Goal: Information Seeking & Learning: Learn about a topic

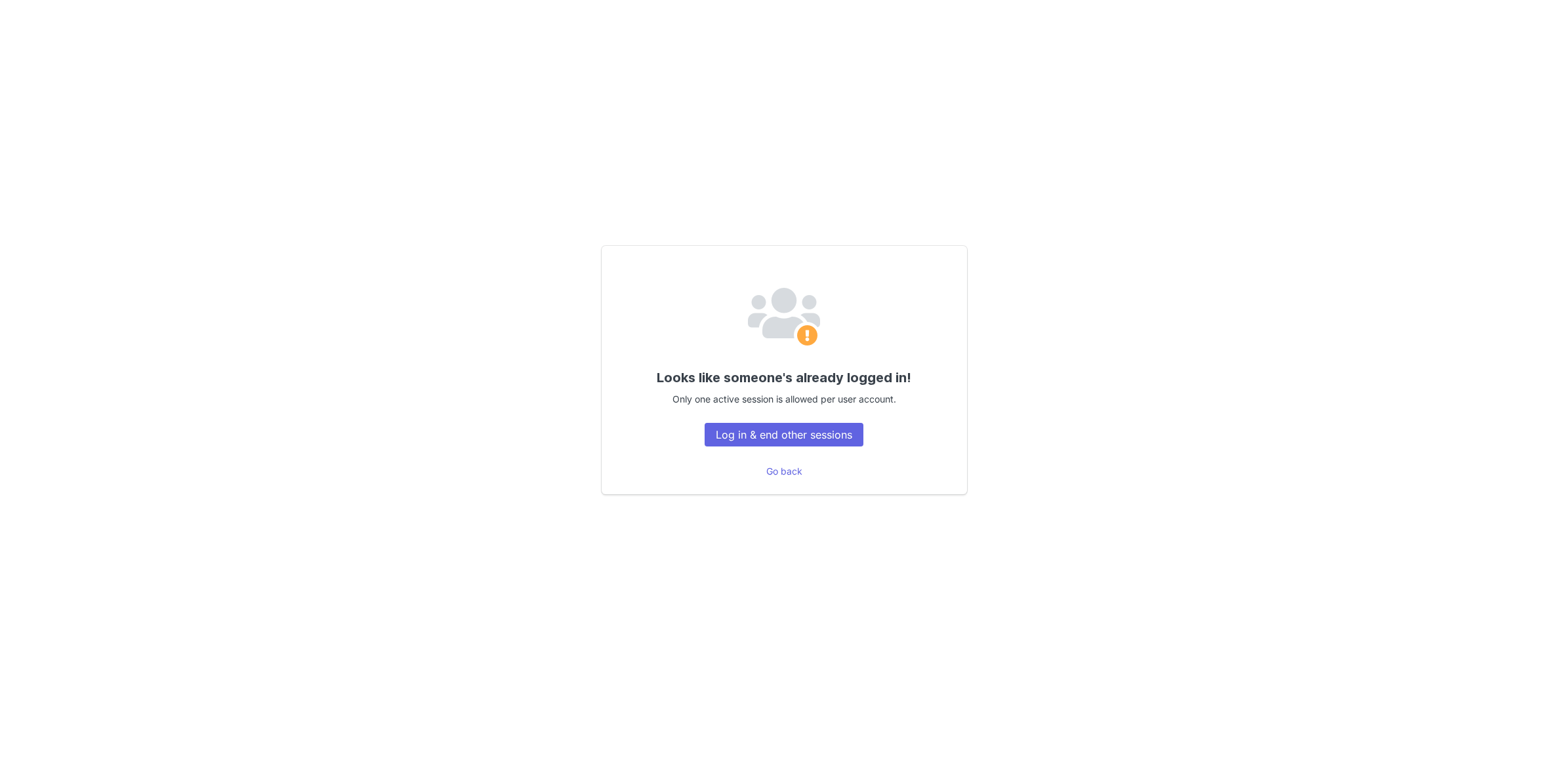
click at [784, 437] on button "Log in & end other sessions" at bounding box center [783, 434] width 158 height 24
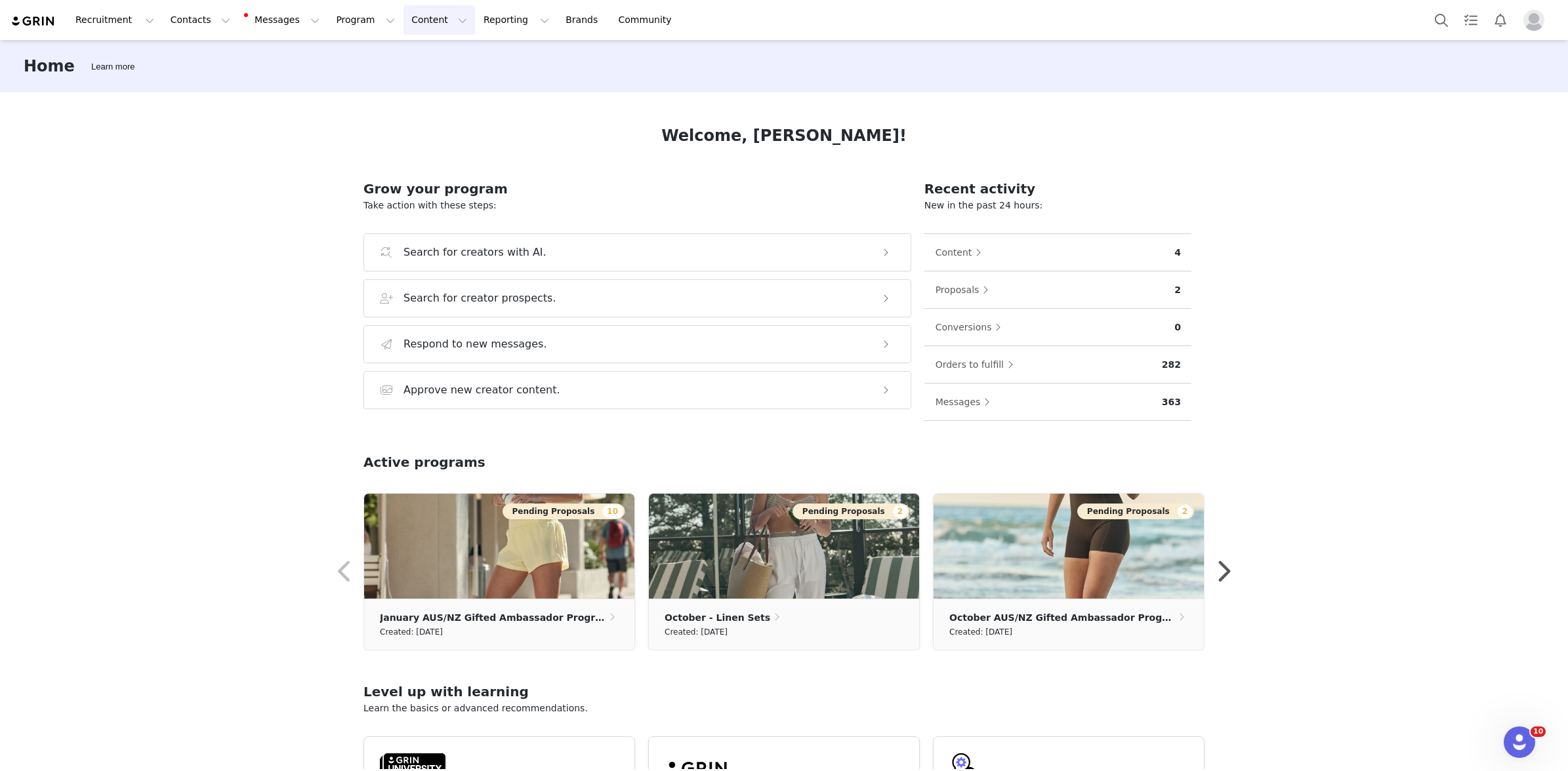
click at [404, 20] on button "Content Content" at bounding box center [439, 20] width 72 height 30
click at [429, 56] on p "Creator Content" at bounding box center [424, 58] width 73 height 14
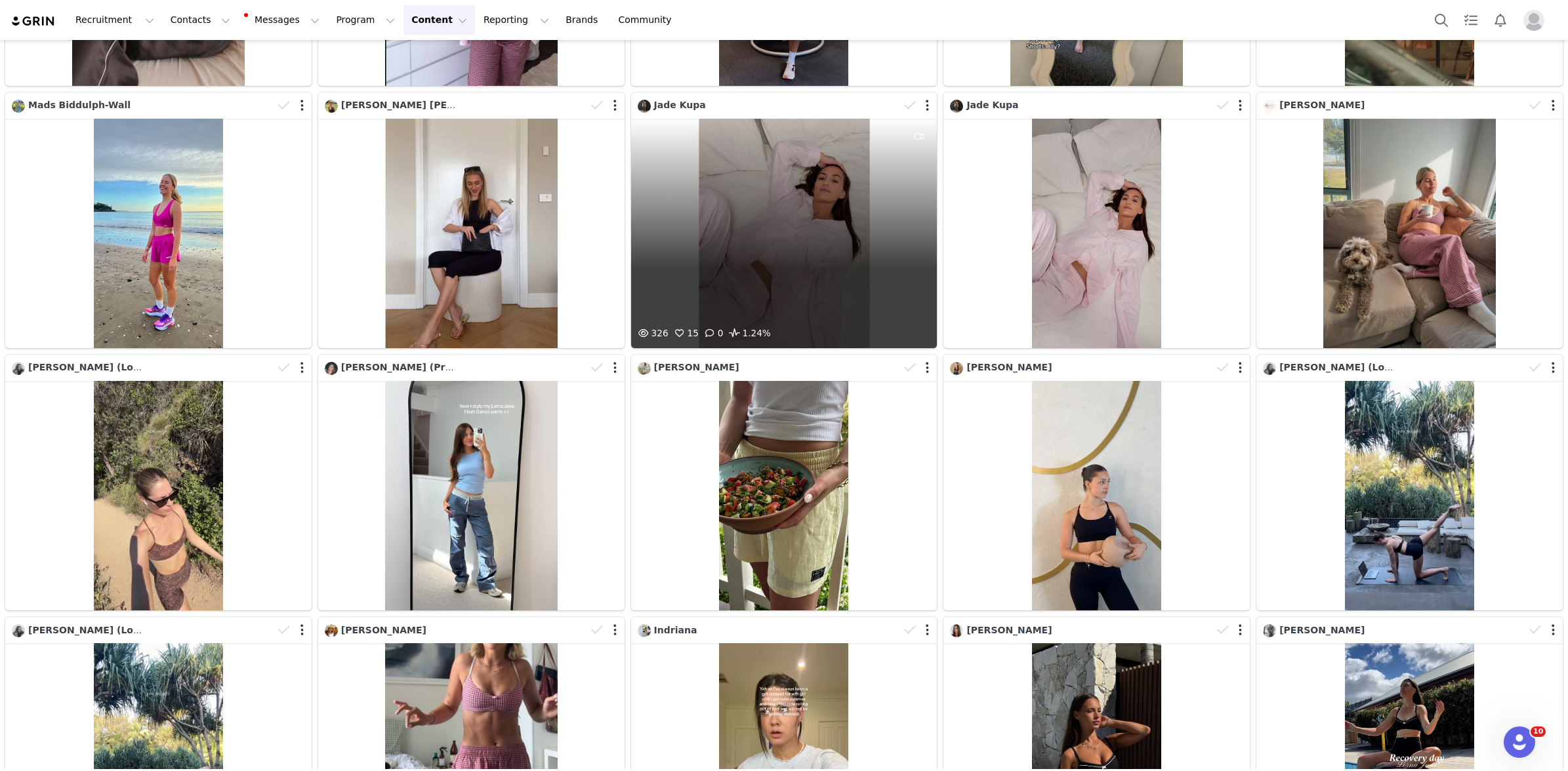
scroll to position [295, 0]
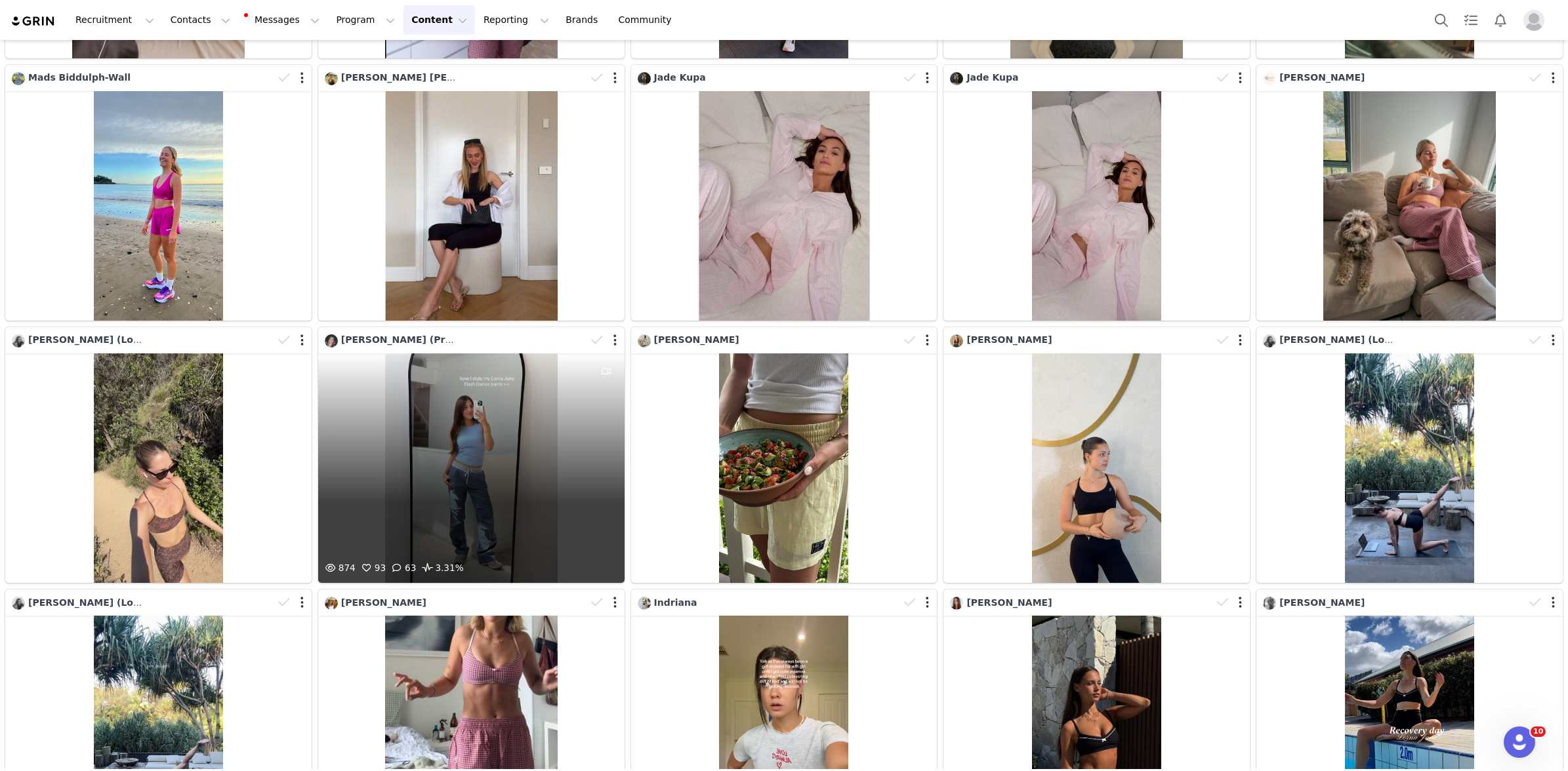
click at [470, 433] on div "874 93 63 3.31%" at bounding box center [471, 469] width 306 height 230
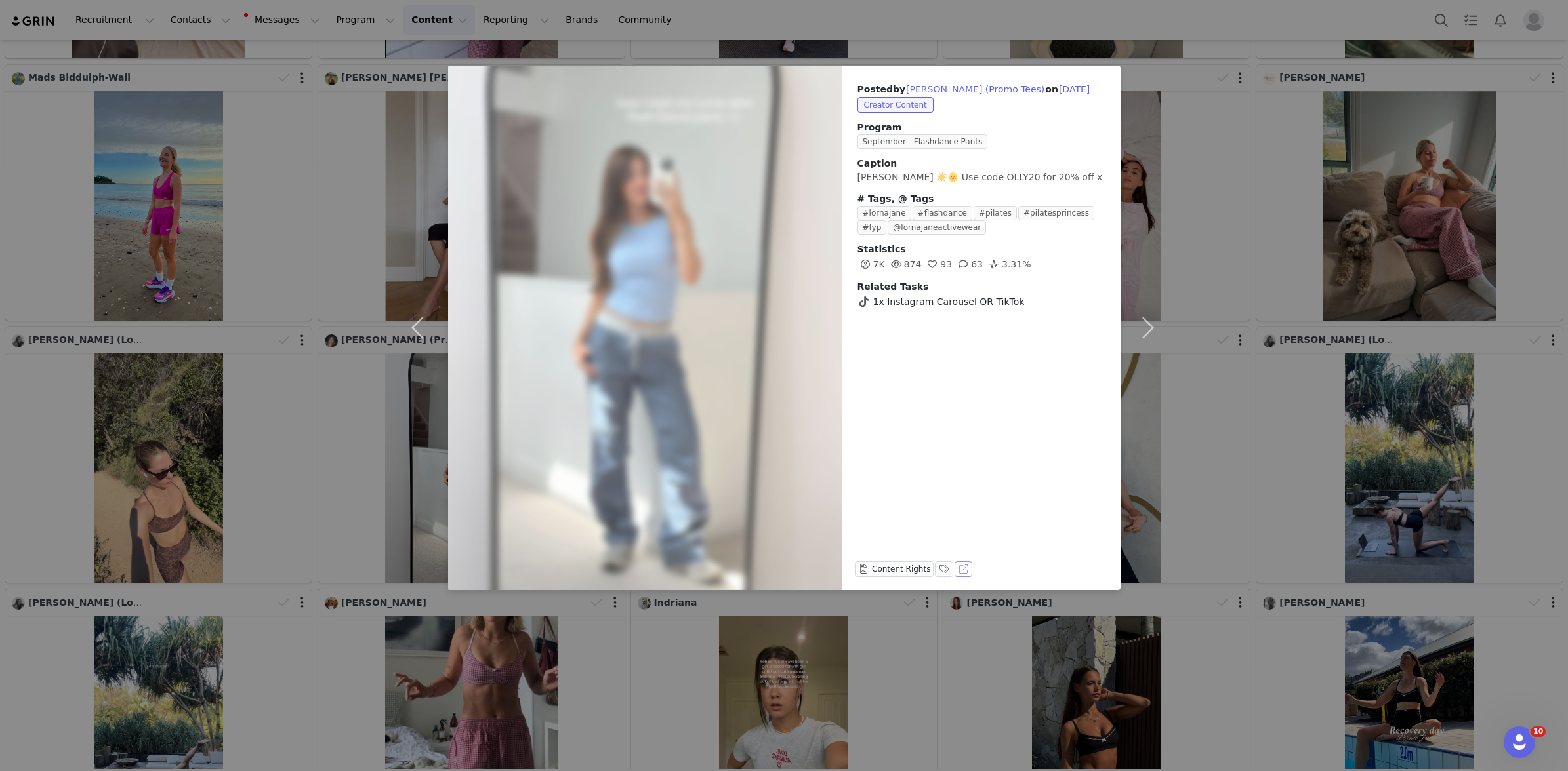
click at [961, 570] on button "View on TikTok" at bounding box center [963, 568] width 18 height 15
click at [1202, 485] on div "Posted by Olivia Grasso (Promo Tees) on Sep 25, 2025 Creator Content Program Se…" at bounding box center [784, 386] width 1568 height 771
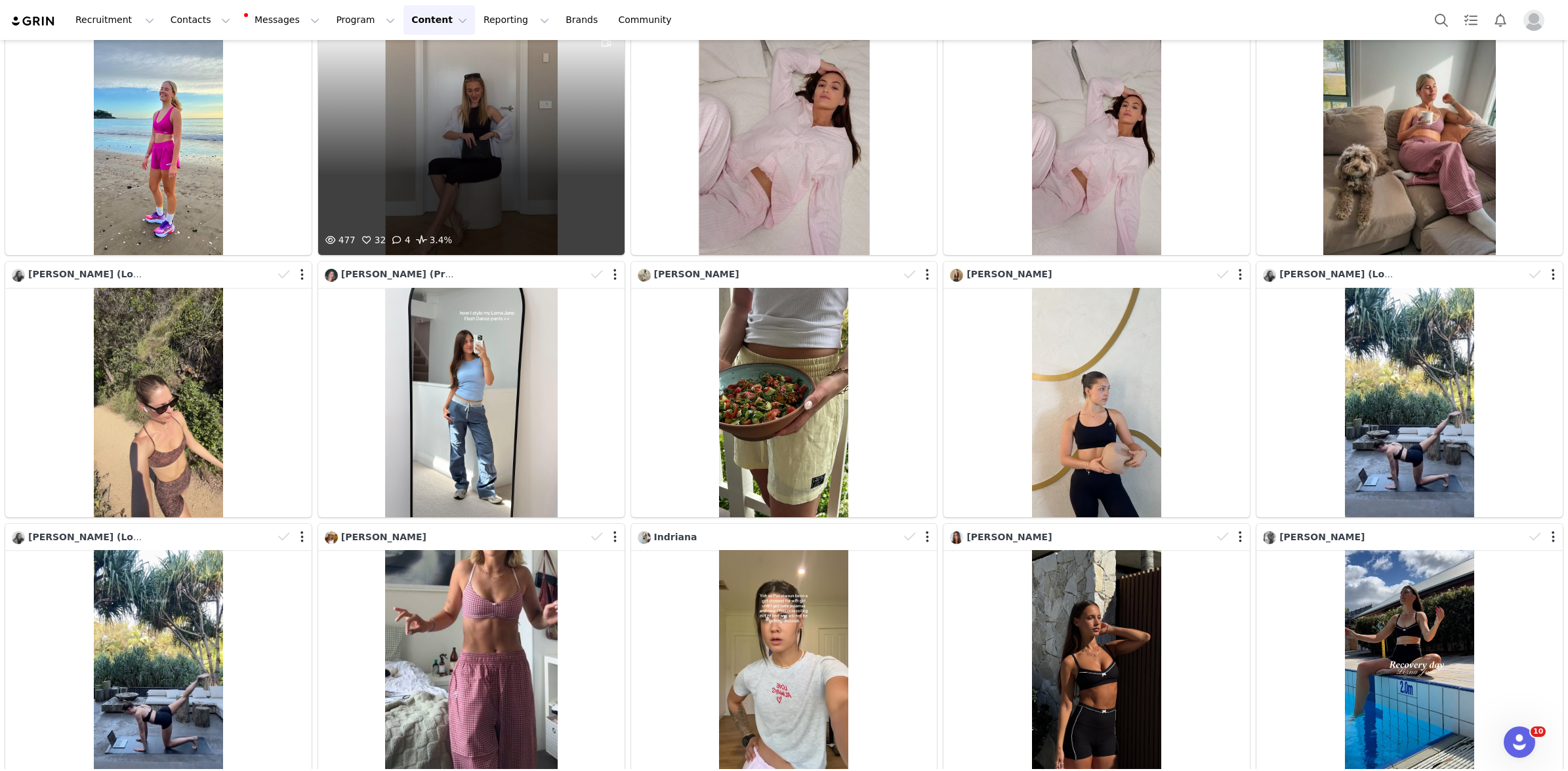
scroll to position [433, 0]
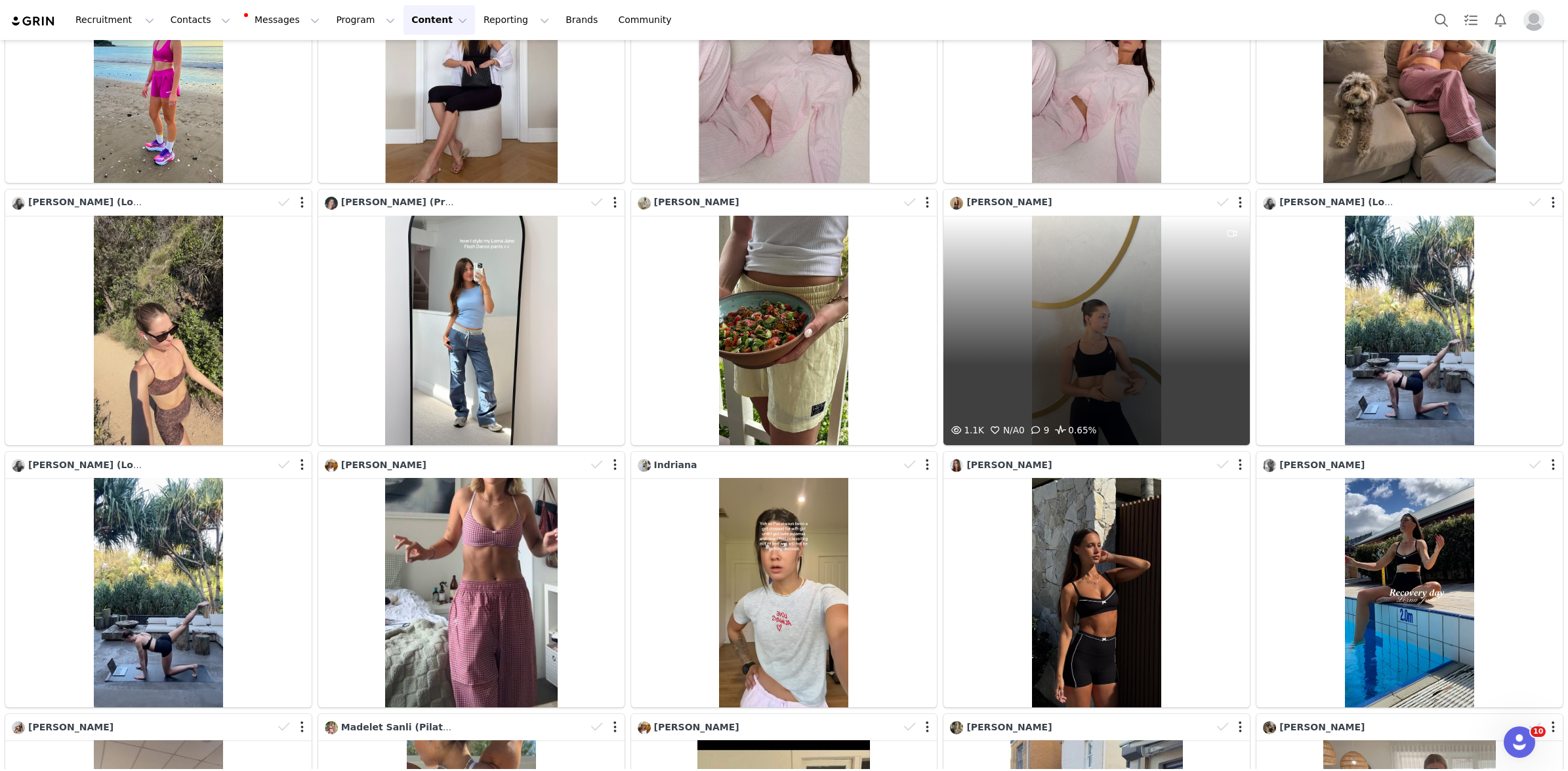
click at [1140, 317] on div "1.1K N/A 0 9 0.65%" at bounding box center [1096, 330] width 306 height 230
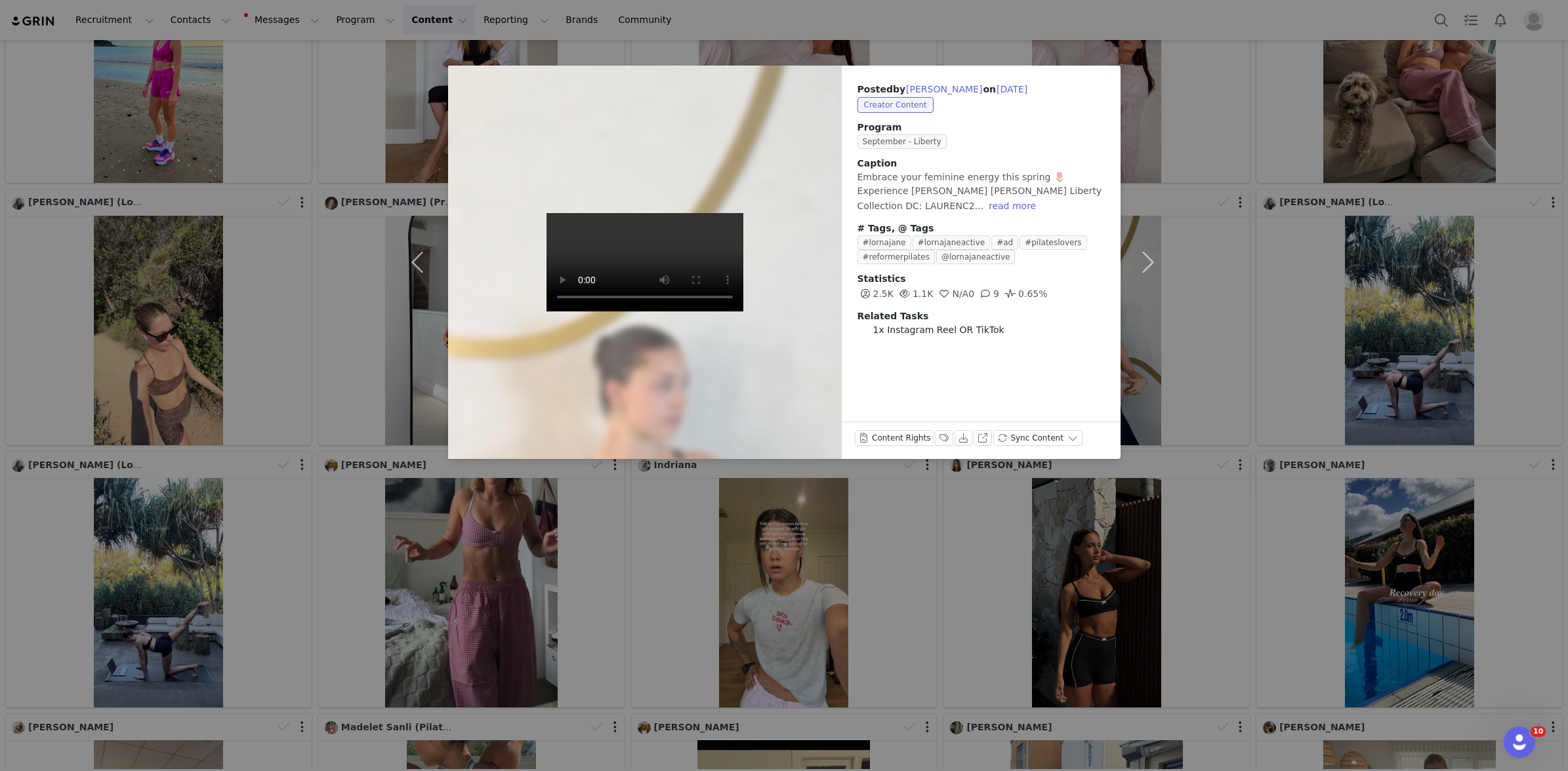
click at [1250, 323] on div "Posted by Lauren Constantine on Sep 25, 2025 Creator Content Program September …" at bounding box center [784, 386] width 1568 height 771
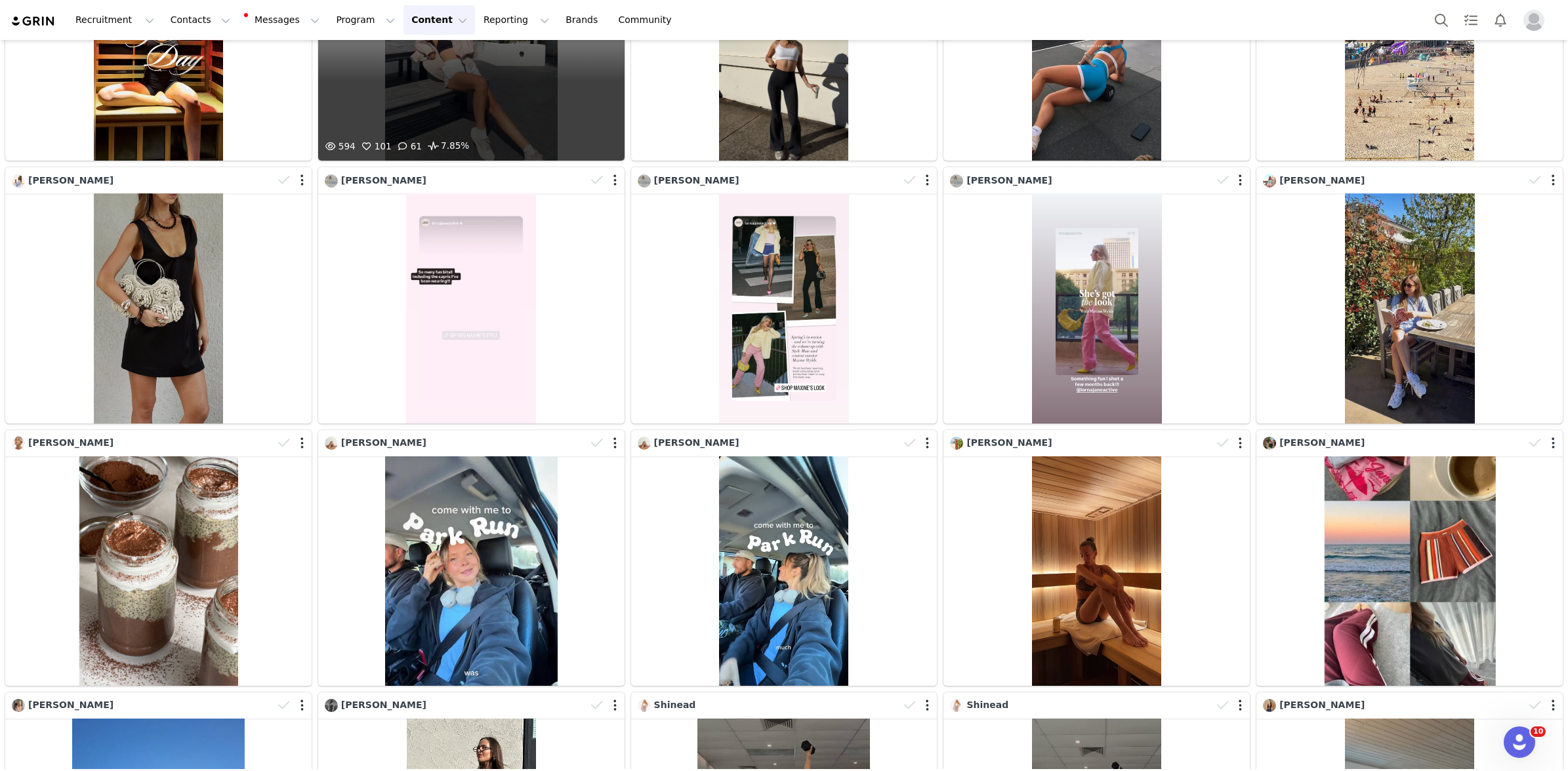
scroll to position [4021, 0]
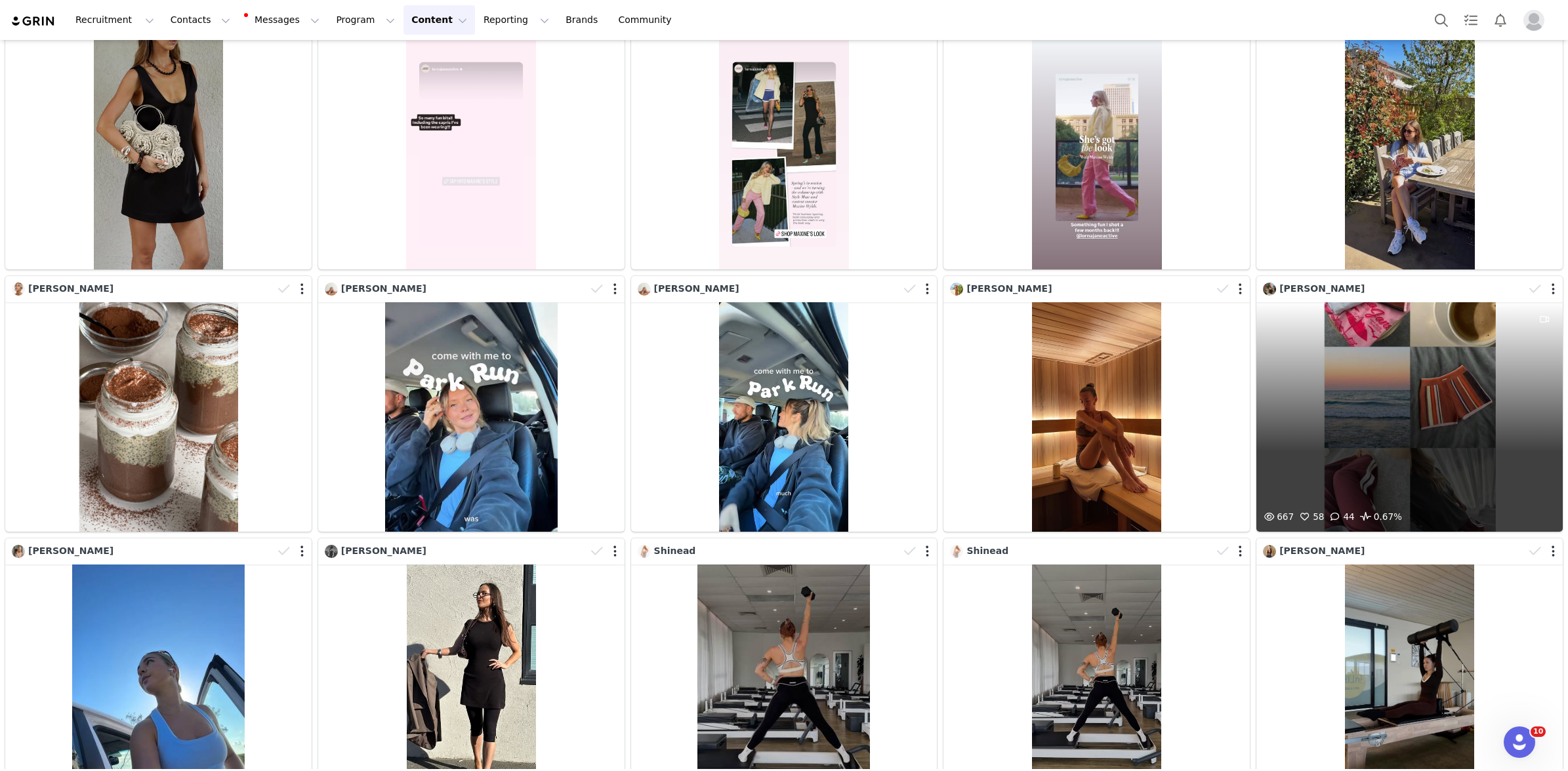
click at [1375, 377] on div "667 58 44 0.67%" at bounding box center [1410, 417] width 306 height 230
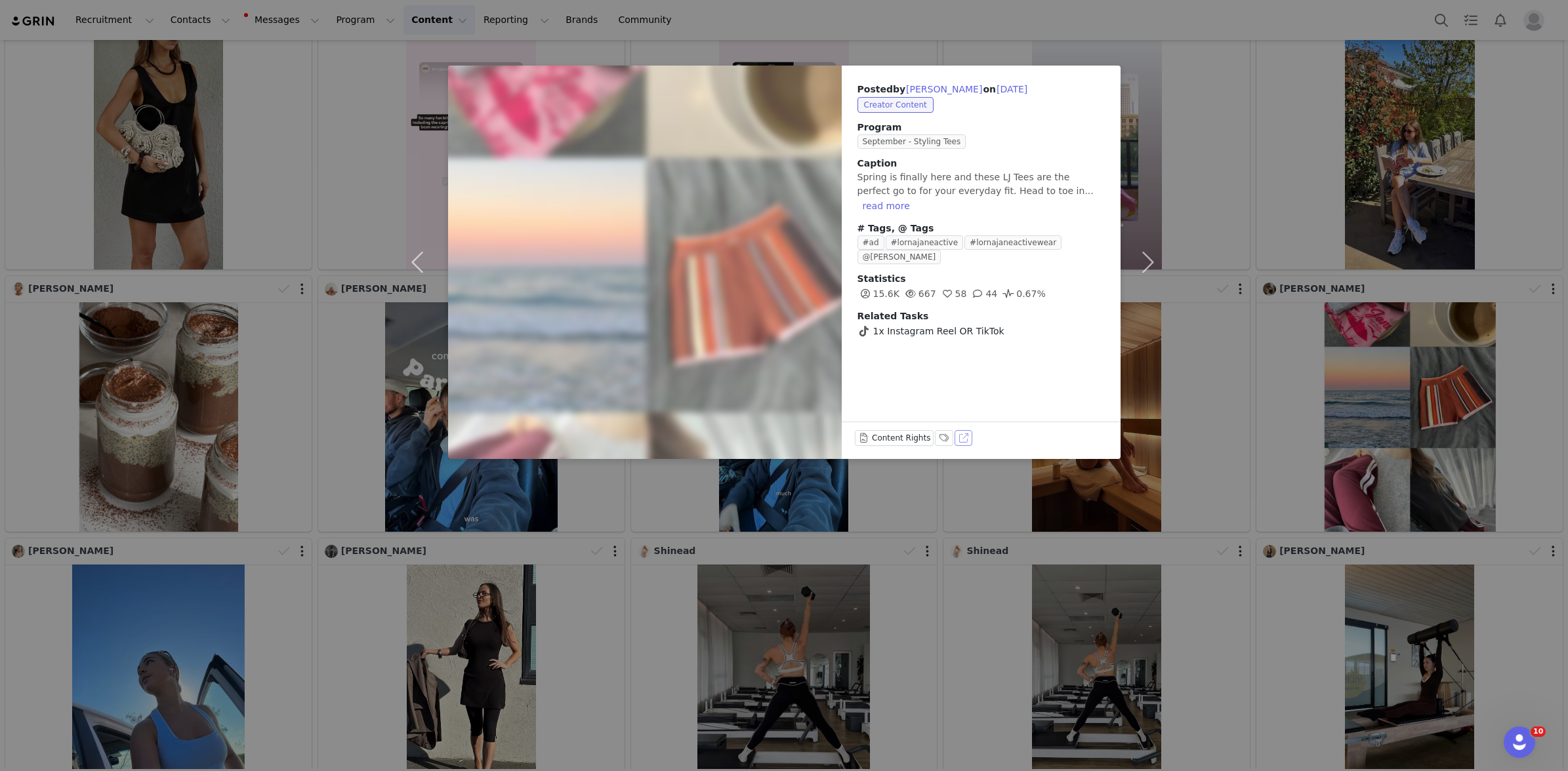
click at [961, 437] on button "View on TikTok" at bounding box center [963, 437] width 18 height 15
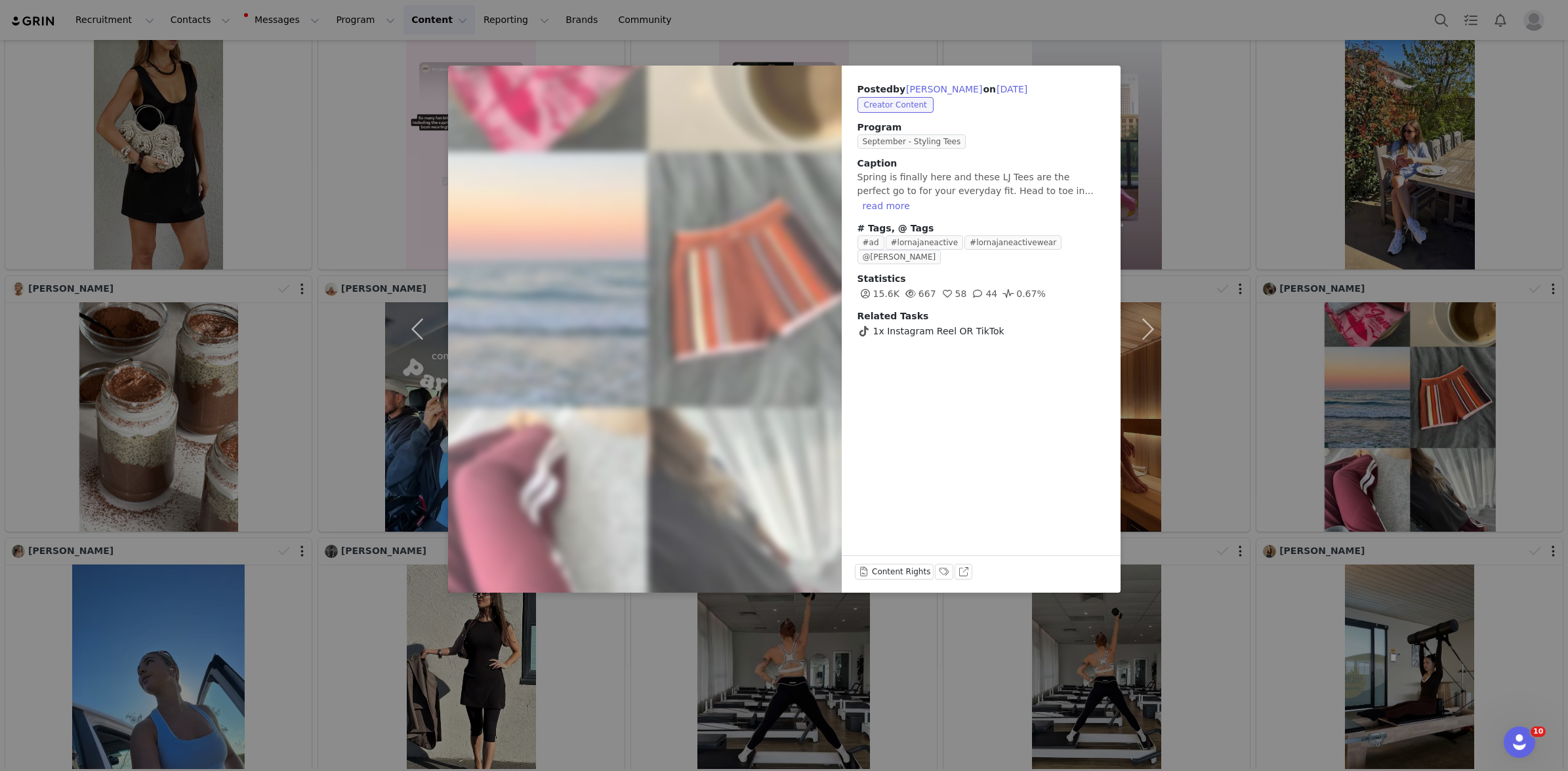
drag, startPoint x: 1343, startPoint y: 225, endPoint x: 1320, endPoint y: 226, distance: 23.0
click at [1341, 225] on div "Posted by Ashlee Sahlberg on Sep 16, 2025 Creator Content Program September - S…" at bounding box center [784, 386] width 1568 height 771
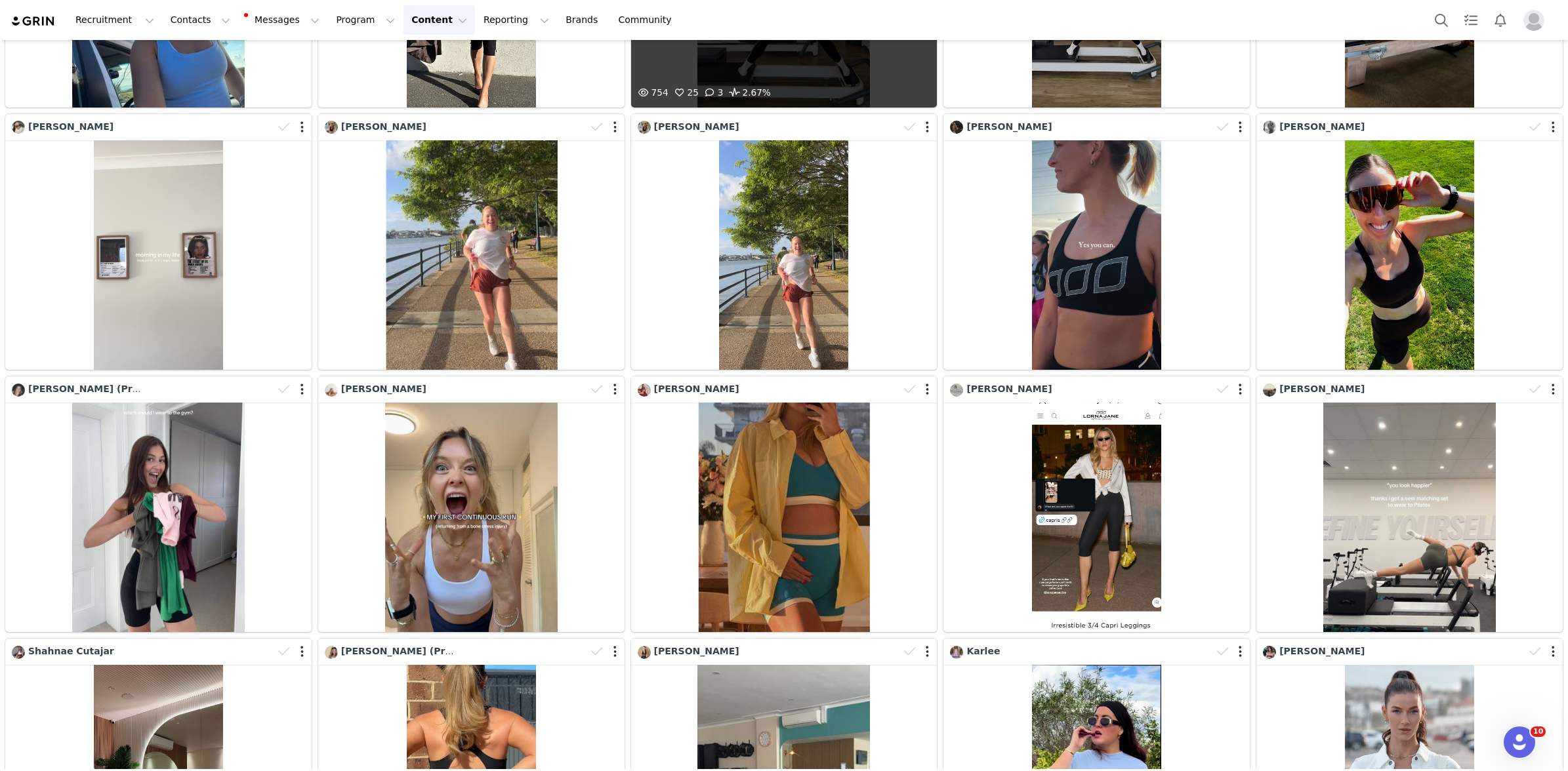
scroll to position [3614, 0]
